Goal: Information Seeking & Learning: Learn about a topic

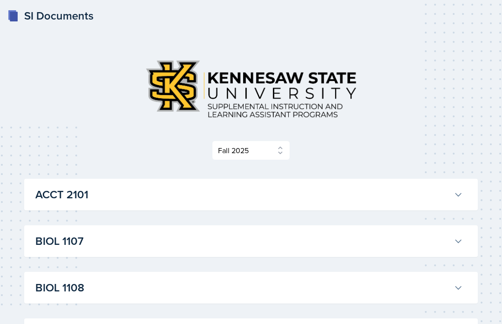
select select "2bed604d-1099-4043-b1bc-2365e8740244"
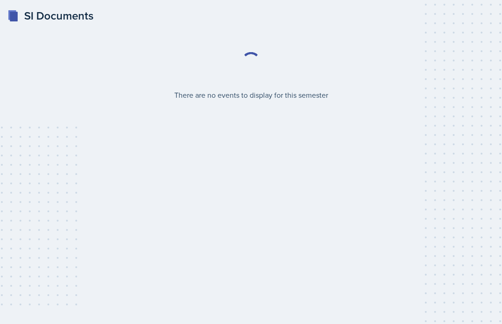
select select "2bed604d-1099-4043-b1bc-2365e8740244"
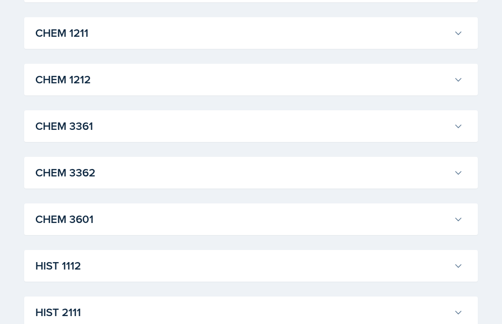
scroll to position [487, 0]
click at [470, 78] on div "CHEM 1212 [PERSON_NAME] Professor: [PERSON_NAME] Export to Google Calendar Recu…" at bounding box center [251, 79] width 454 height 32
click at [455, 86] on button "CHEM 1212" at bounding box center [249, 79] width 432 height 20
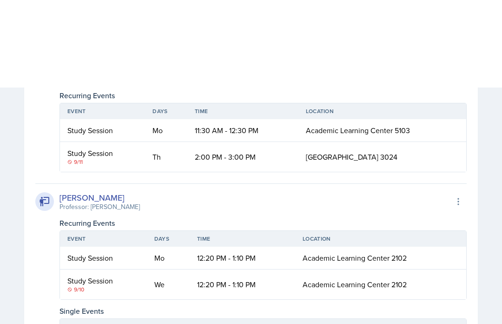
scroll to position [620, 0]
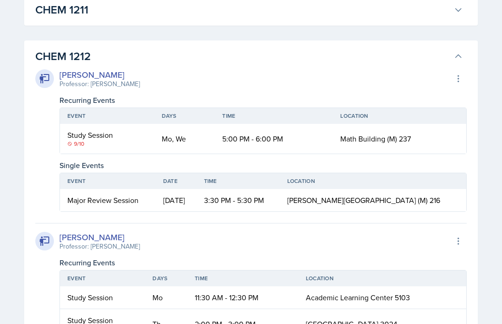
click at [458, 58] on icon at bounding box center [458, 56] width 9 height 9
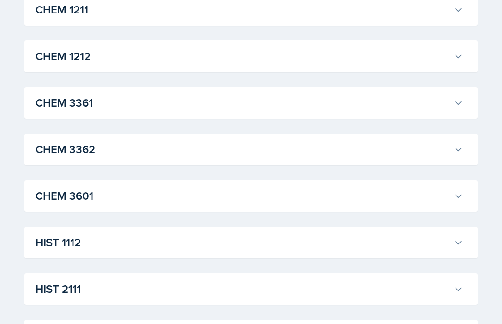
scroll to position [510, 0]
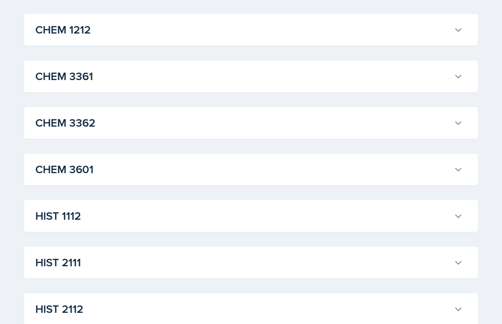
click at [453, 124] on button "CHEM 3362" at bounding box center [249, 123] width 432 height 20
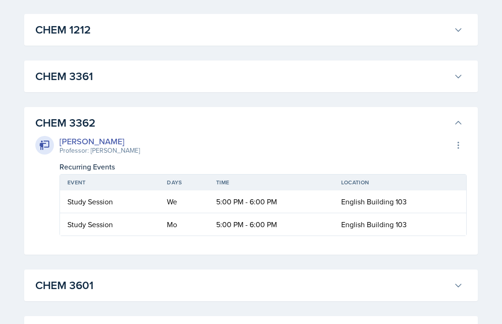
click at [454, 127] on button "CHEM 3362" at bounding box center [249, 123] width 432 height 20
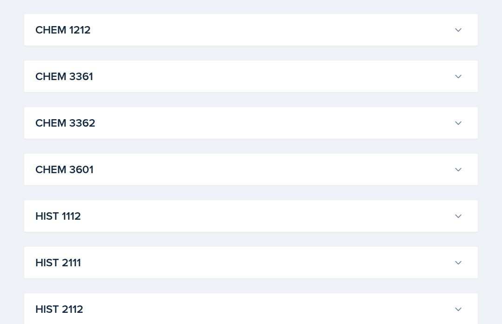
click at [470, 84] on div "CHEM [GEOGRAPHIC_DATA][PERSON_NAME] Professor: [PERSON_NAME] Export to Google C…" at bounding box center [251, 76] width 454 height 32
click at [459, 79] on icon at bounding box center [458, 76] width 9 height 9
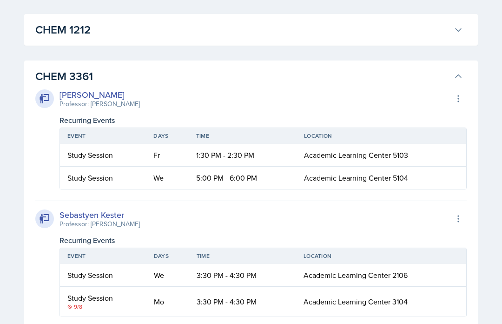
click at [463, 77] on icon at bounding box center [458, 76] width 9 height 9
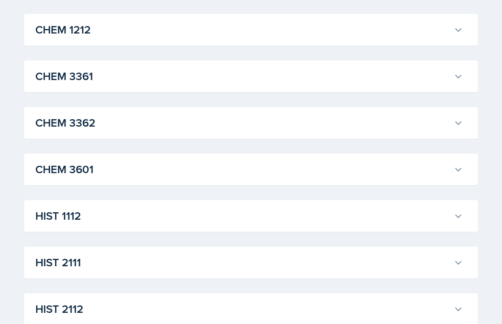
click at [460, 79] on icon at bounding box center [458, 76] width 9 height 9
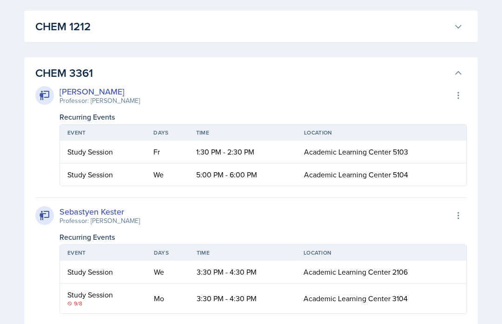
click at [458, 80] on button "CHEM 3361" at bounding box center [249, 73] width 432 height 20
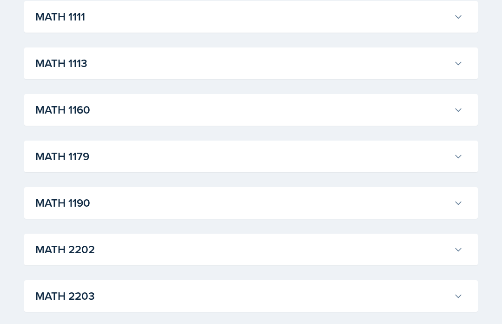
click at [448, 198] on h3 "MATH 1190" at bounding box center [242, 203] width 415 height 17
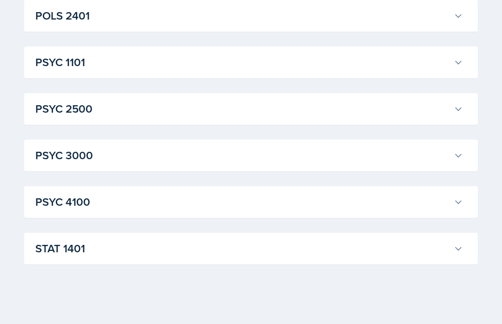
scroll to position [2827, 0]
